Goal: Communication & Community: Participate in discussion

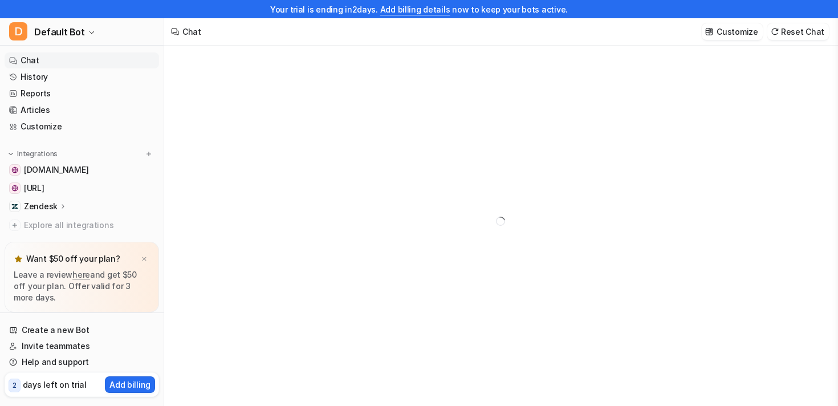
type textarea "**********"
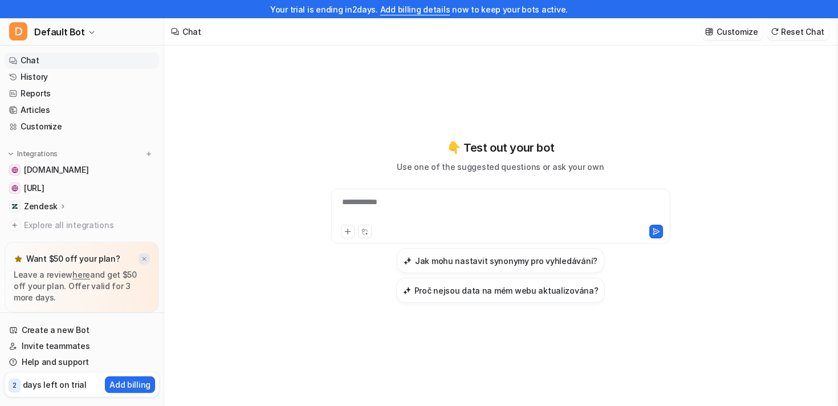
click at [142, 259] on img at bounding box center [144, 258] width 7 height 7
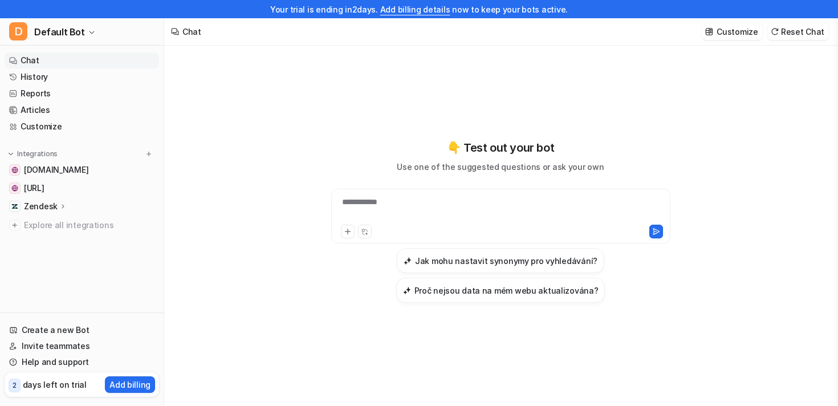
click at [74, 208] on div "Zendesk" at bounding box center [82, 206] width 155 height 16
